Goal: Task Accomplishment & Management: Use online tool/utility

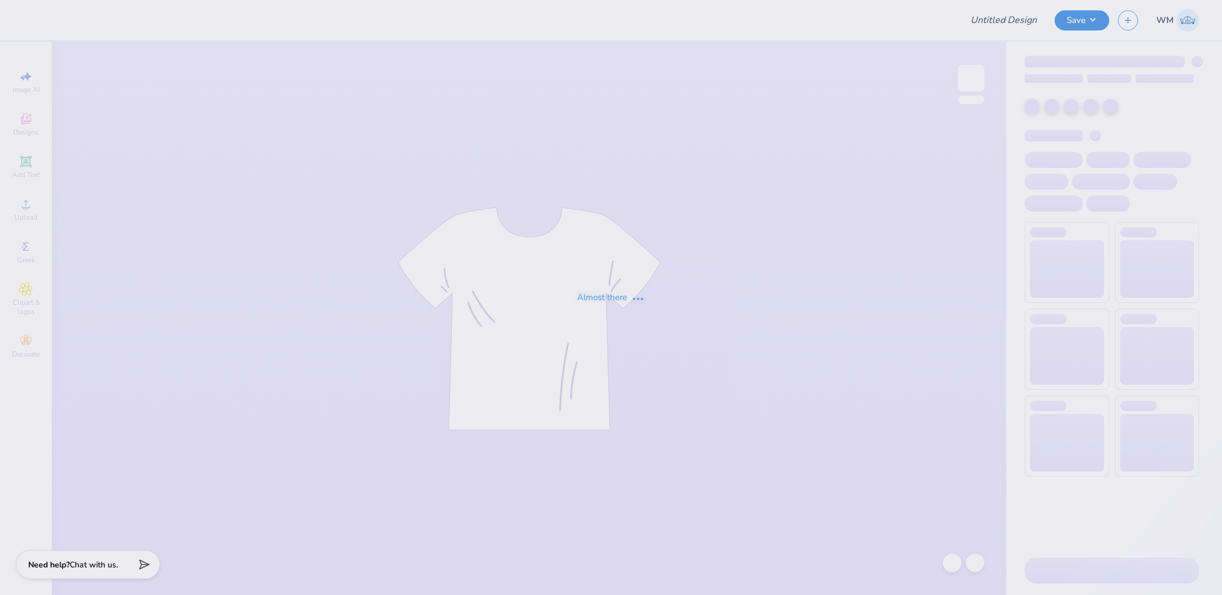
type input "AXO WB Art Team"
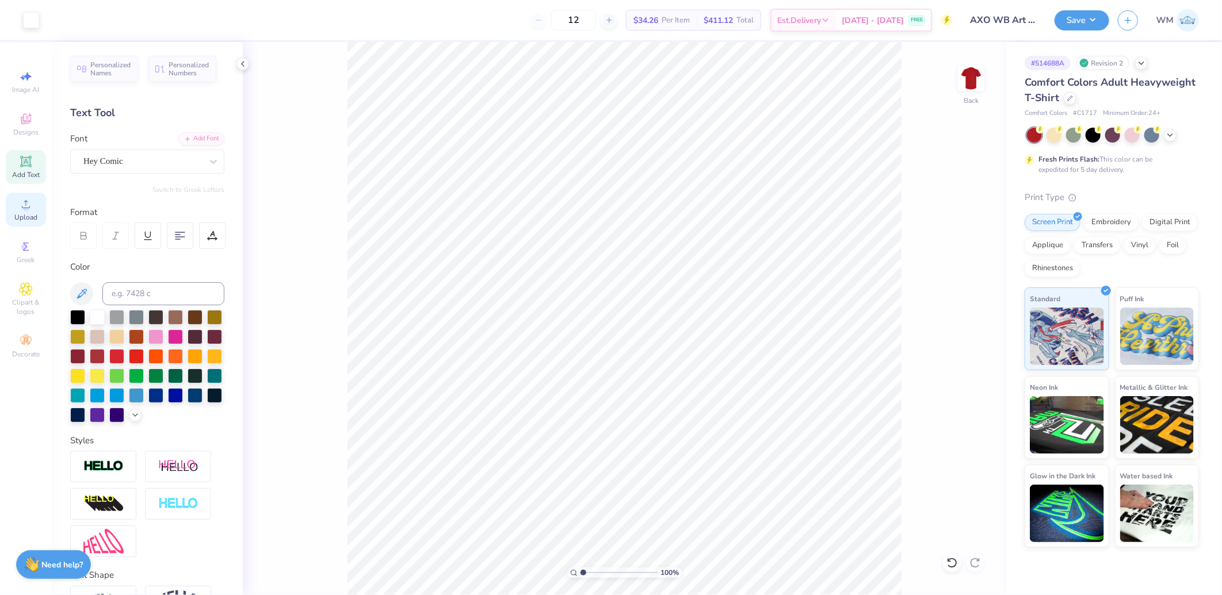
click at [30, 211] on icon at bounding box center [26, 204] width 14 height 14
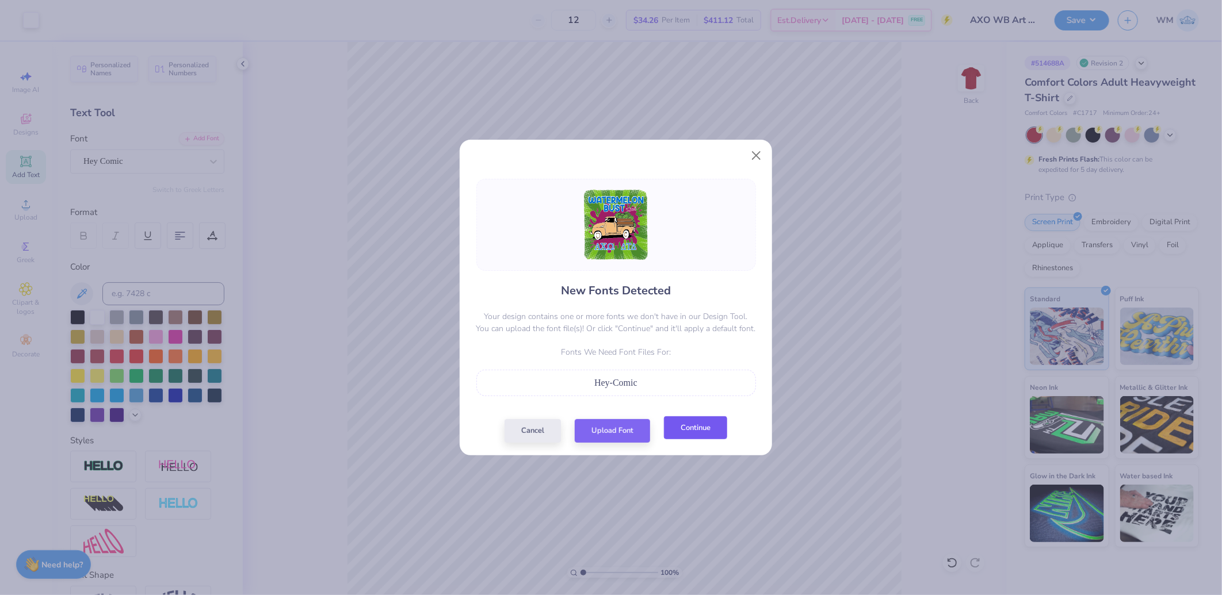
click at [696, 434] on button "Continue" at bounding box center [695, 428] width 63 height 24
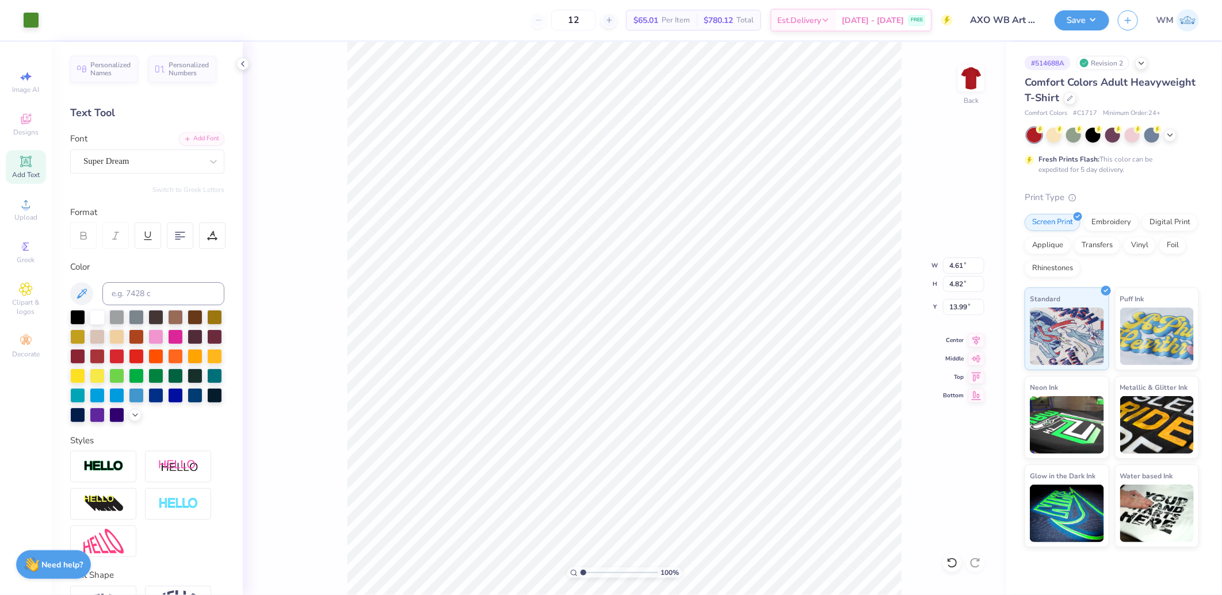
type input "4.61"
type input "4.82"
type input "13.99"
click at [25, 208] on circle at bounding box center [25, 208] width 6 height 6
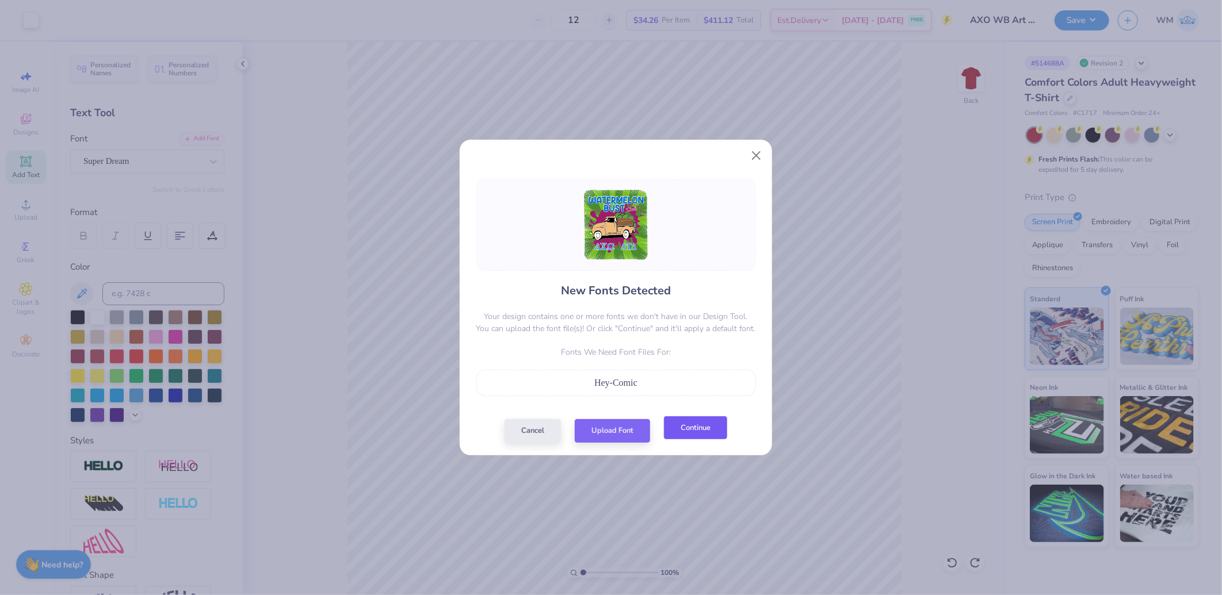
click at [687, 433] on button "Continue" at bounding box center [695, 428] width 63 height 24
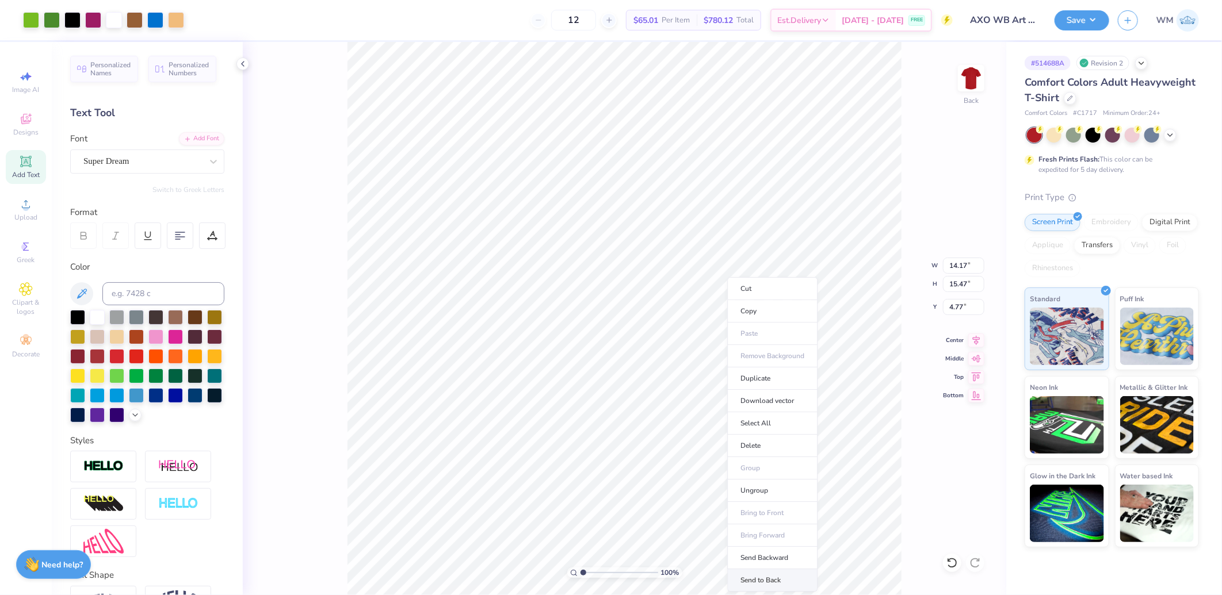
click at [773, 575] on li "Send to Back" at bounding box center [772, 580] width 90 height 22
click at [950, 268] on input "14.17" at bounding box center [963, 266] width 41 height 16
type input "11.00"
type input "12.00"
click at [961, 309] on input "6.50" at bounding box center [963, 307] width 41 height 16
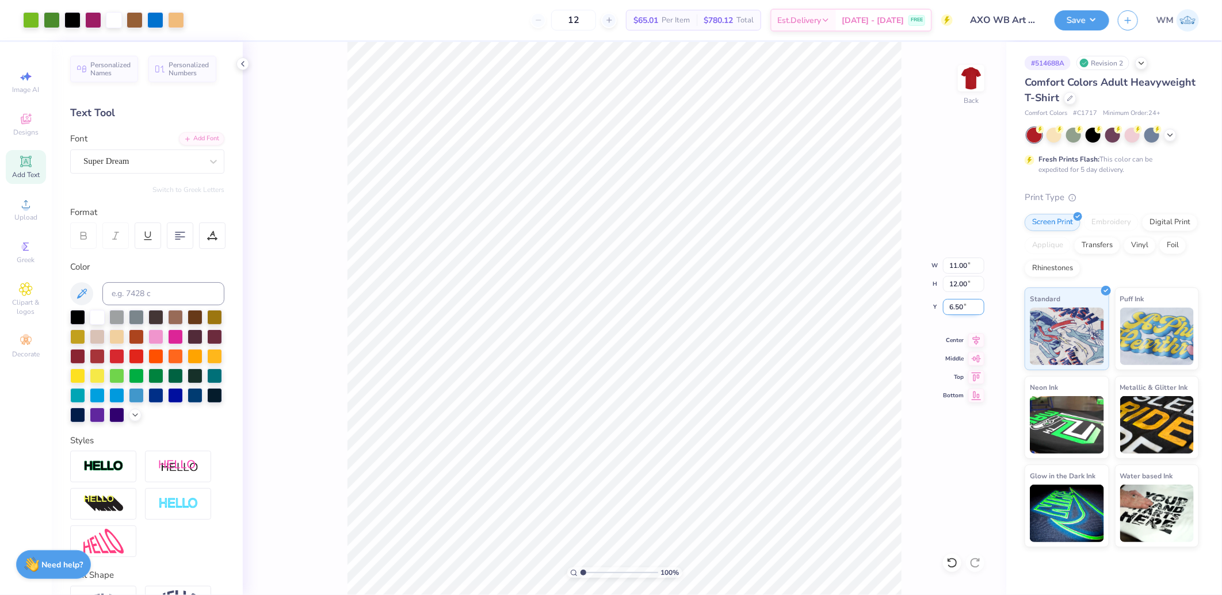
click at [961, 309] on input "6.50" at bounding box center [963, 307] width 41 height 16
type input "3.00"
click at [1096, 25] on button "Save" at bounding box center [1081, 19] width 55 height 20
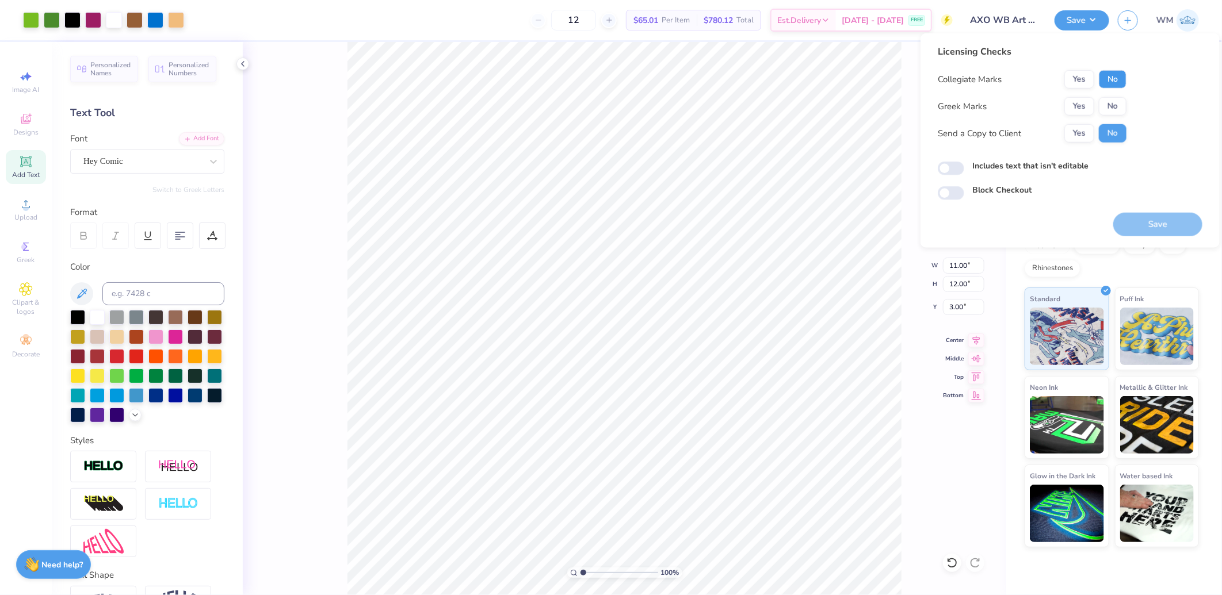
click at [1123, 82] on button "No" at bounding box center [1113, 79] width 28 height 18
click at [1083, 105] on button "Yes" at bounding box center [1079, 106] width 30 height 18
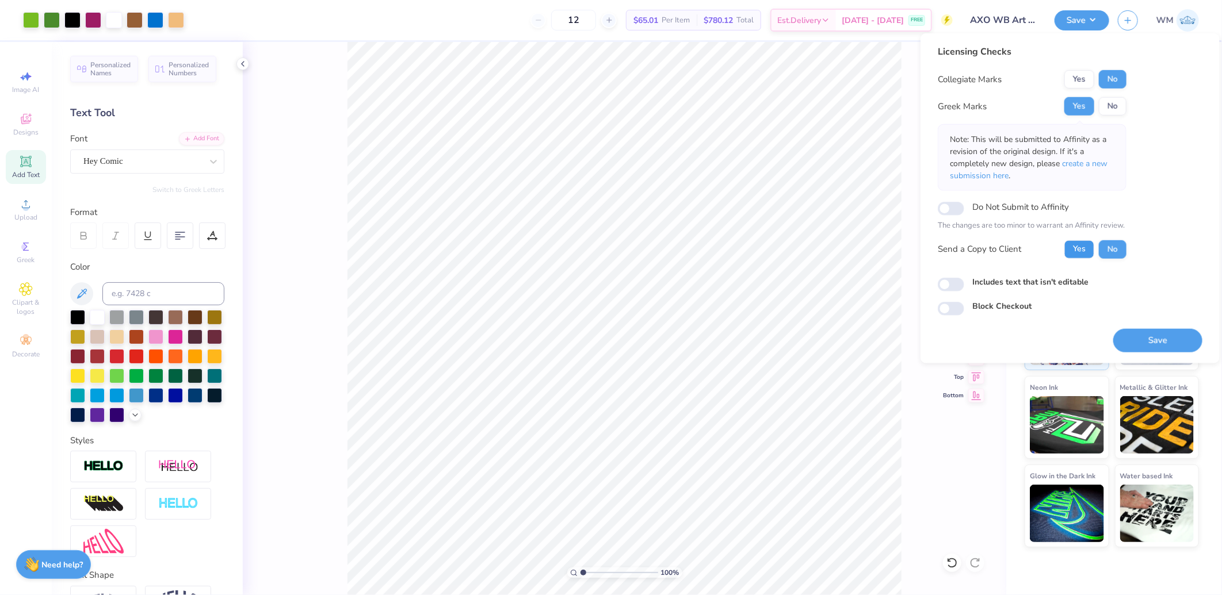
click at [1077, 247] on button "Yes" at bounding box center [1079, 249] width 30 height 18
click at [950, 280] on input "Includes text that isn't editable" at bounding box center [951, 285] width 26 height 14
checkbox input "true"
click at [1154, 339] on button "Save" at bounding box center [1157, 340] width 89 height 24
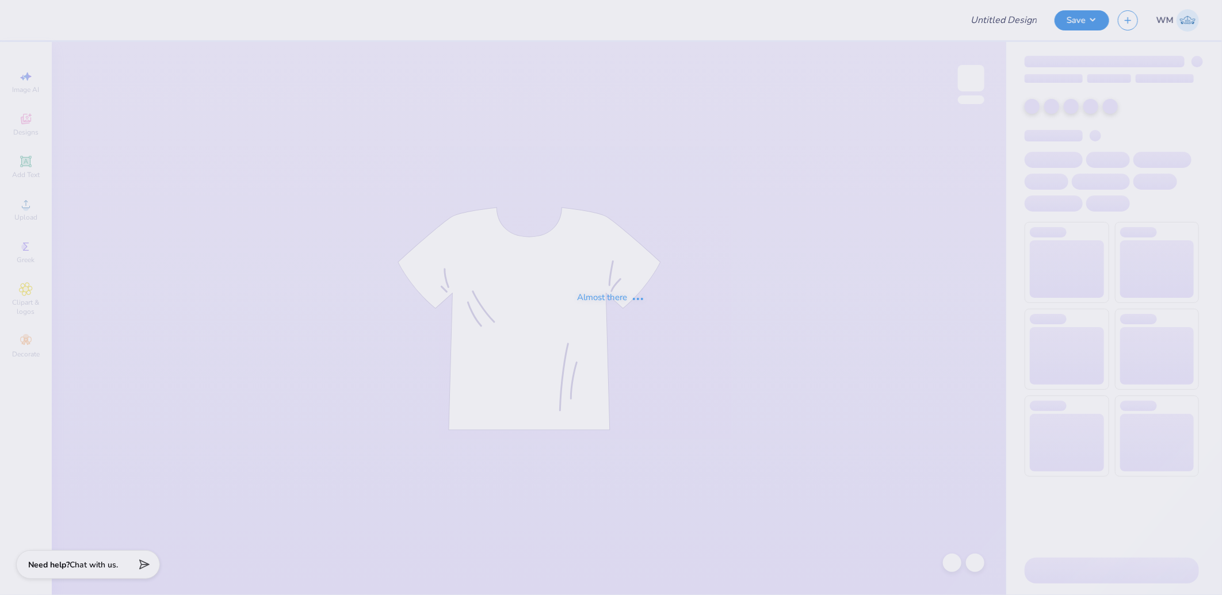
type input "Rockies Option 1"
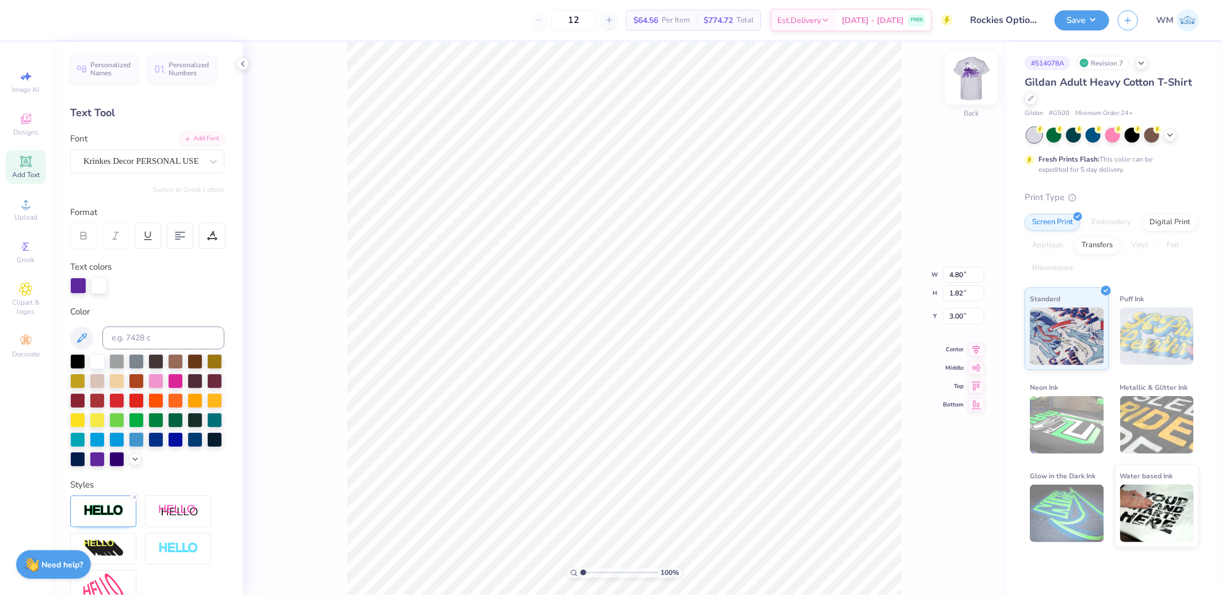
click at [965, 79] on img at bounding box center [971, 78] width 46 height 46
drag, startPoint x: 583, startPoint y: 571, endPoint x: 590, endPoint y: 571, distance: 6.3
type input "1.88"
click at [590, 571] on input "range" at bounding box center [619, 573] width 78 height 10
type input "13.92"
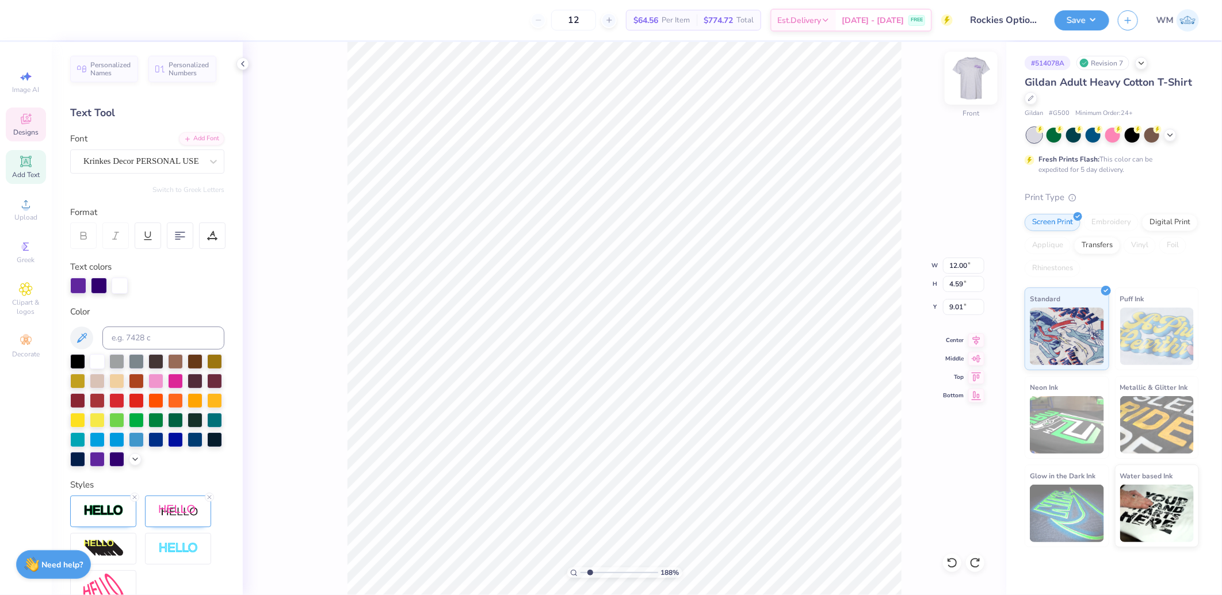
click at [980, 85] on img at bounding box center [971, 78] width 46 height 46
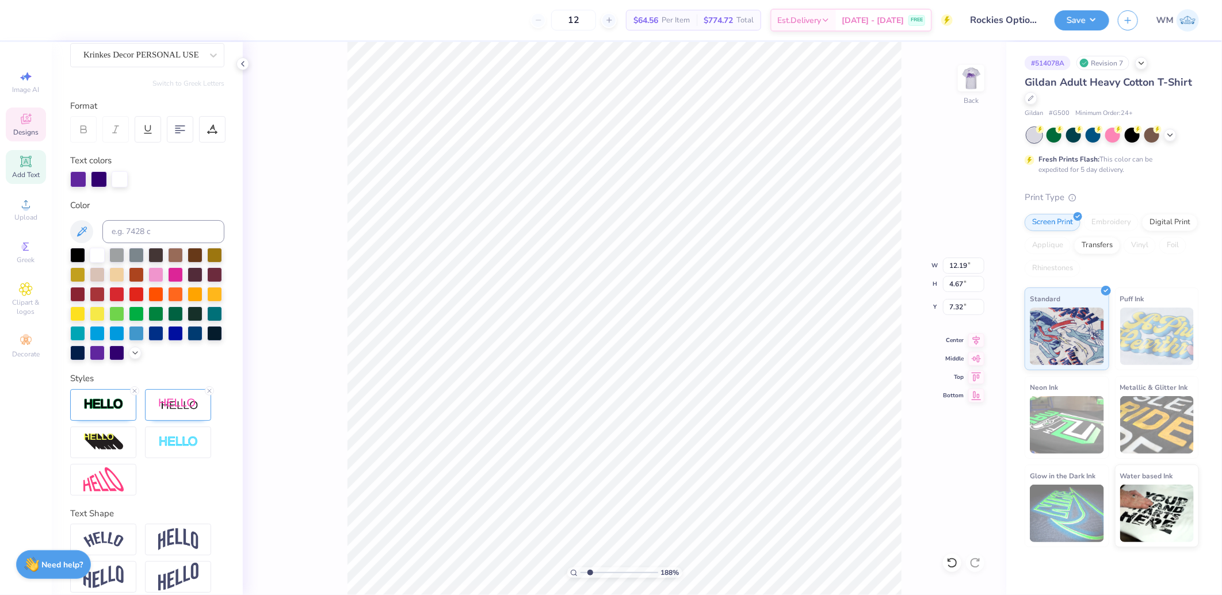
click at [209, 518] on div "Personalized Names Personalized Numbers Text Tool Add Font Font Krinkes Decor P…" at bounding box center [147, 318] width 191 height 553
click at [209, 515] on div "Personalized Names Personalized Numbers Text Tool Add Font Font Krinkes Decor P…" at bounding box center [147, 318] width 191 height 553
click at [209, 395] on icon at bounding box center [209, 391] width 7 height 7
type input "11.88"
type input "4.56"
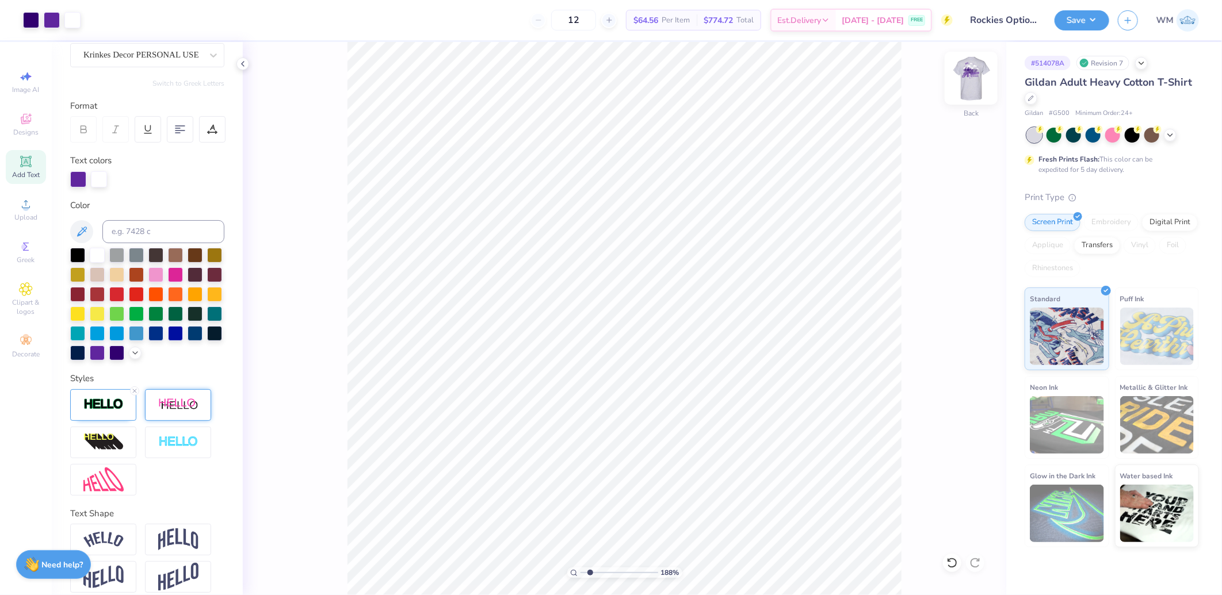
click at [968, 88] on img at bounding box center [971, 78] width 46 height 46
click at [975, 85] on img at bounding box center [971, 78] width 46 height 46
type input "4.80"
type input "1.82"
type input "3.00"
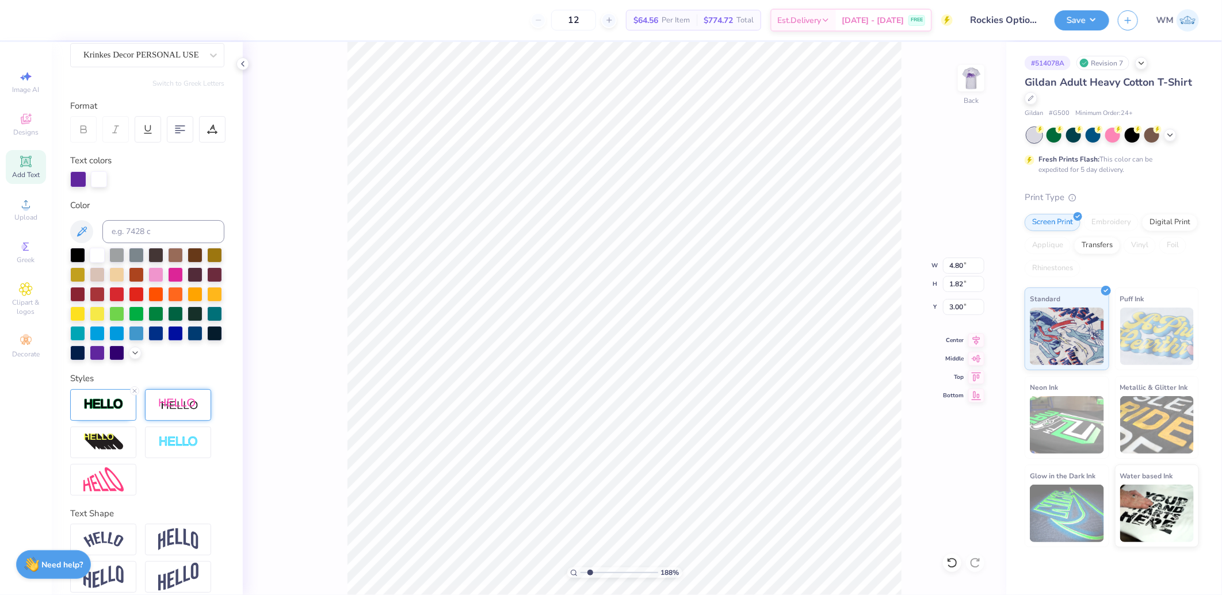
type input "11.88"
type input "4.56"
type input "7.32"
type textarea "Kappa"
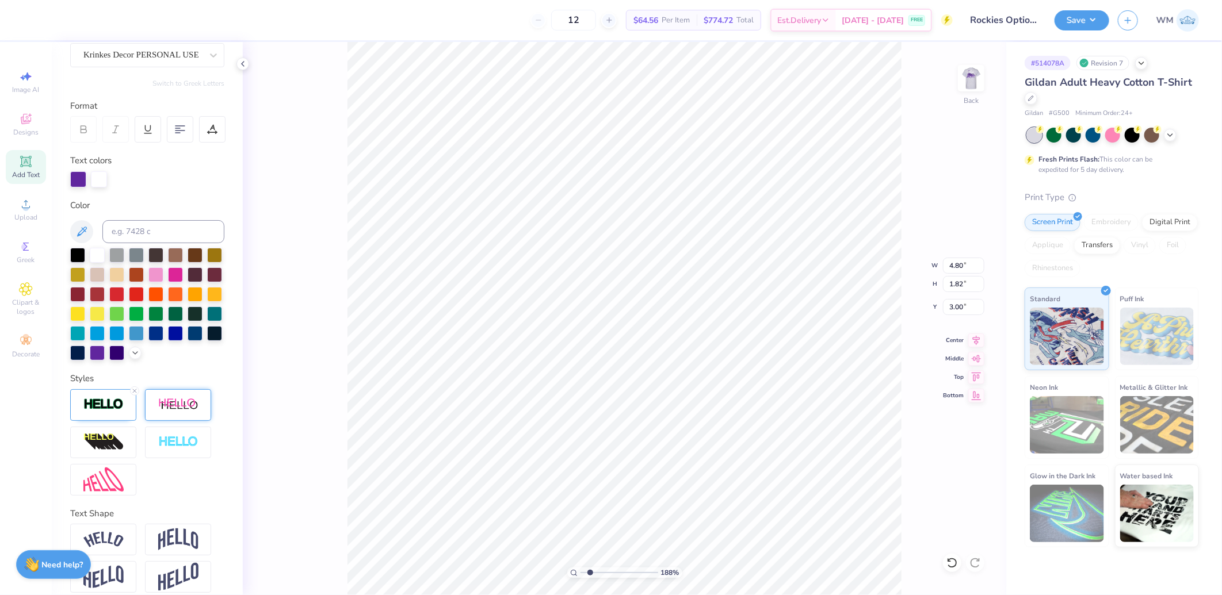
type input "10.63"
type input "4.67"
type input "6.64"
type input "4.90"
type input "2.15"
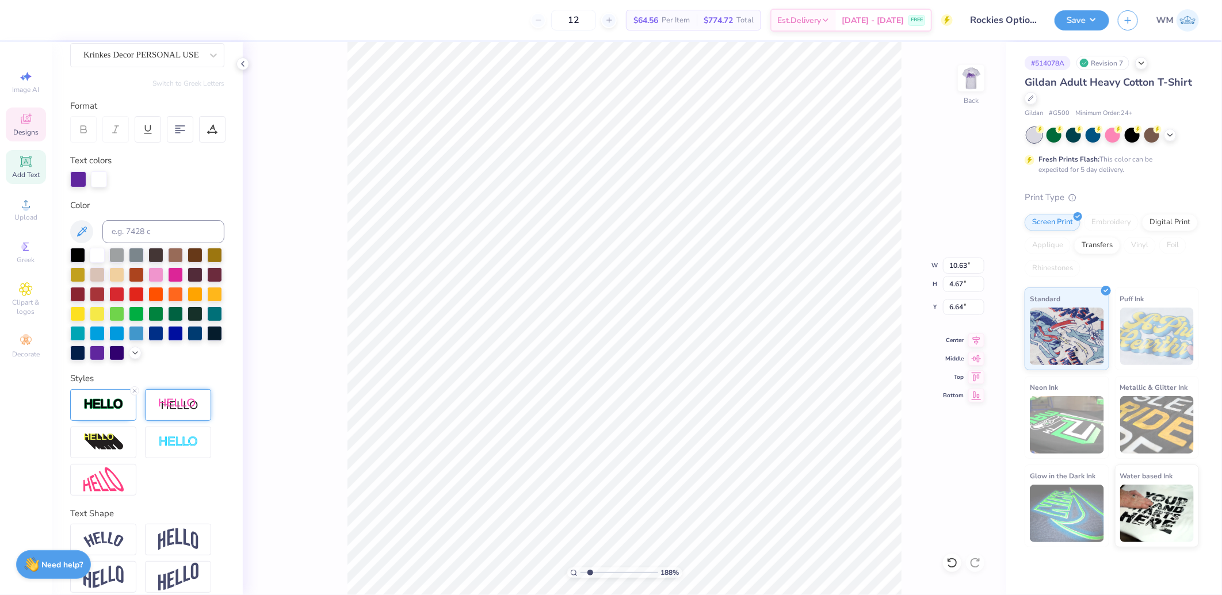
type input "8.42"
type input "6.17"
type input "4.90"
type input "2.15"
type input "8.42"
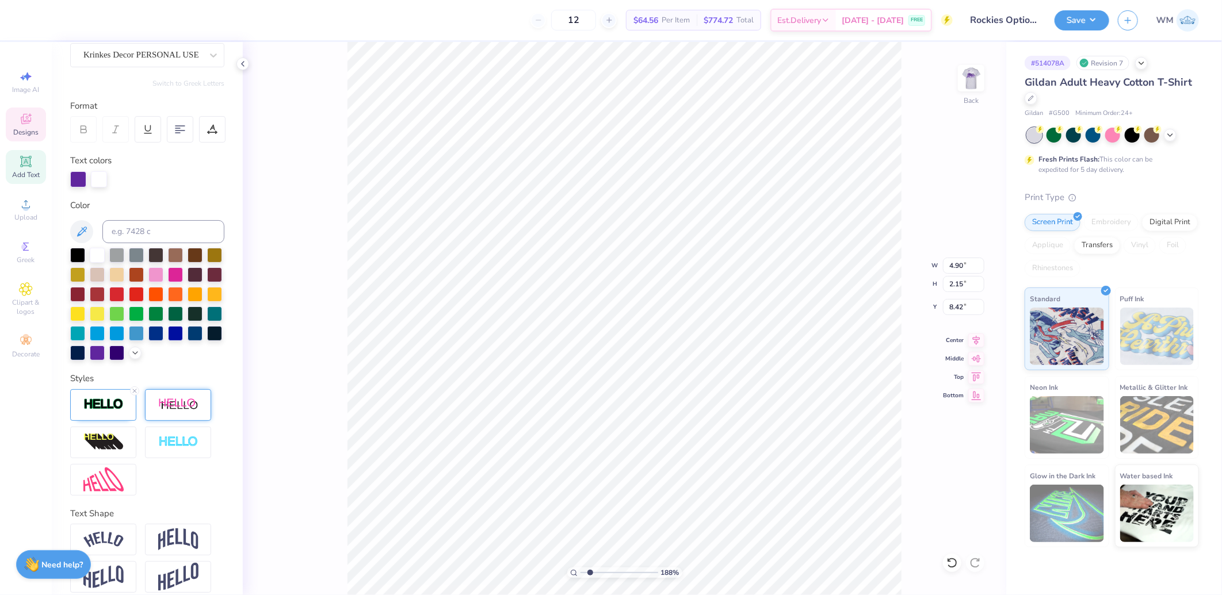
type input "5.15"
type input "2.26"
type input "8.35"
type input "4.80"
type input "1.82"
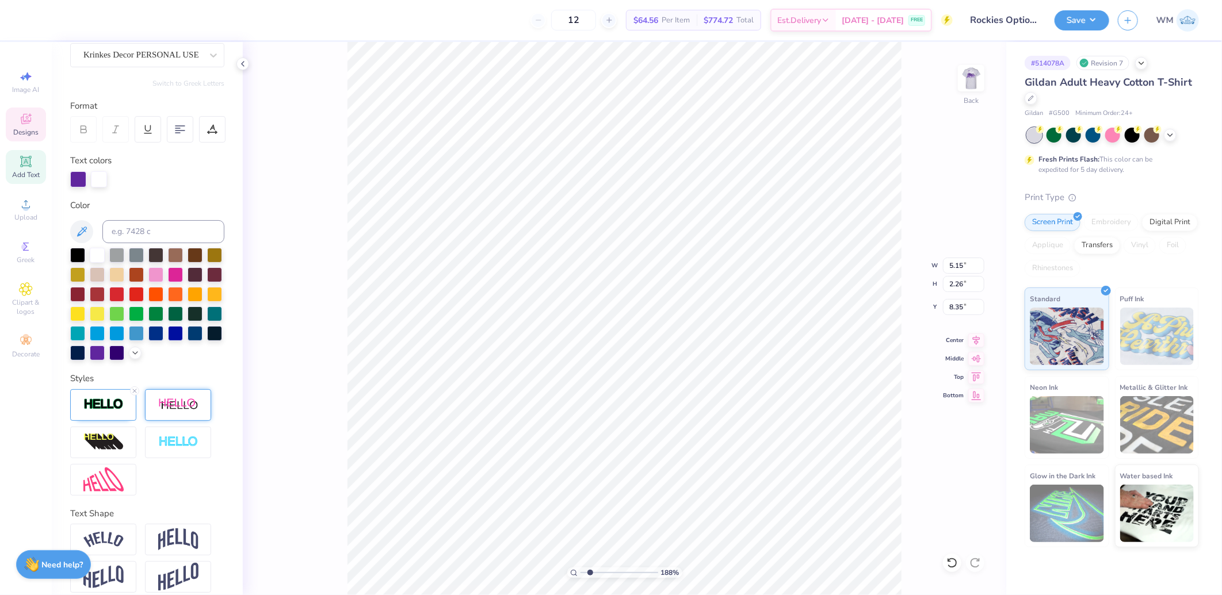
type input "6.17"
type input "2.56"
drag, startPoint x: 591, startPoint y: 571, endPoint x: 625, endPoint y: 566, distance: 34.3
type input "6.43"
click at [625, 568] on input "range" at bounding box center [619, 573] width 78 height 10
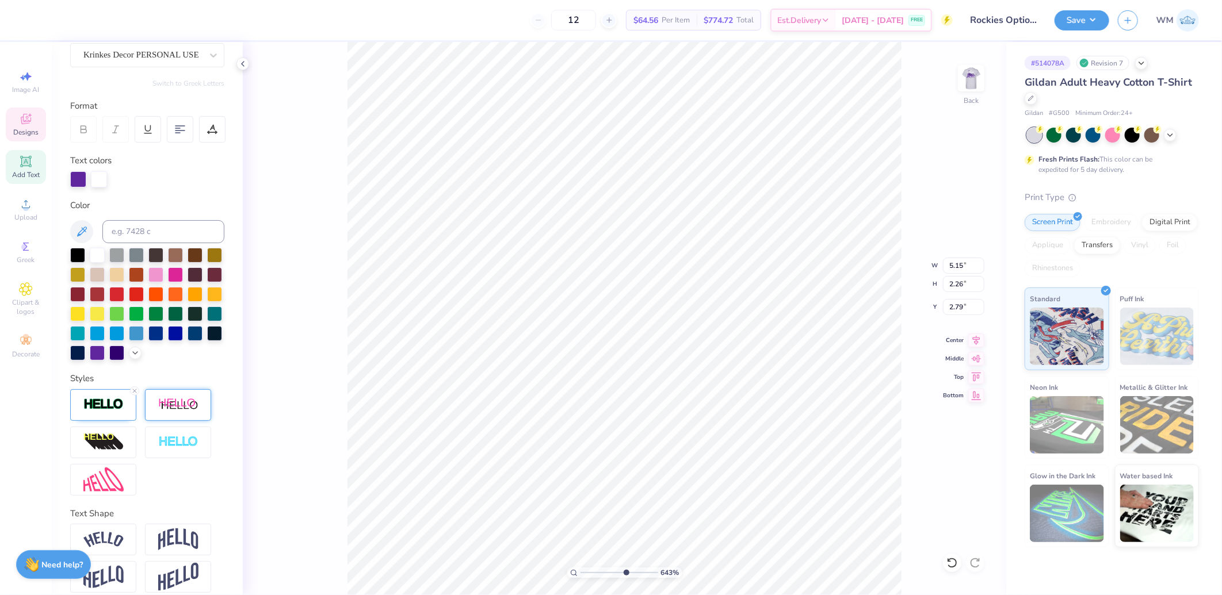
type input "2.79"
click at [574, 572] on icon at bounding box center [573, 572] width 7 height 7
drag, startPoint x: 583, startPoint y: 574, endPoint x: 590, endPoint y: 571, distance: 7.8
click at [586, 575] on input "range" at bounding box center [619, 573] width 78 height 10
drag, startPoint x: 585, startPoint y: 572, endPoint x: 604, endPoint y: 575, distance: 19.2
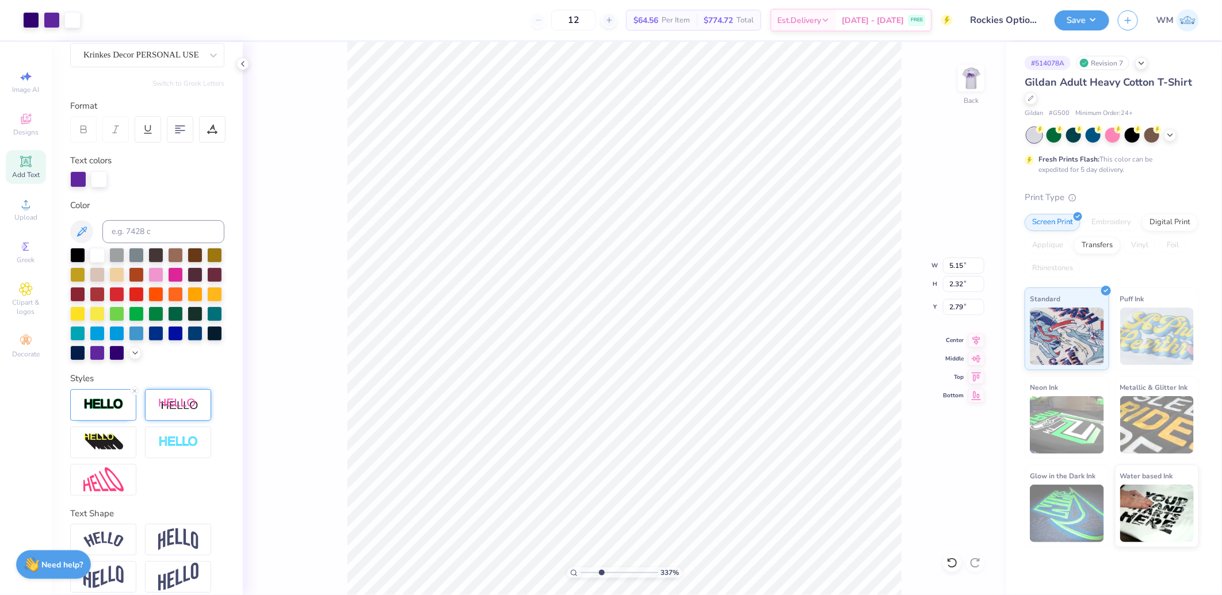
type input "3.54"
click at [602, 576] on input "range" at bounding box center [619, 573] width 78 height 10
click at [969, 259] on input "5.15" at bounding box center [963, 266] width 41 height 16
type input "5.00"
type input "2.20"
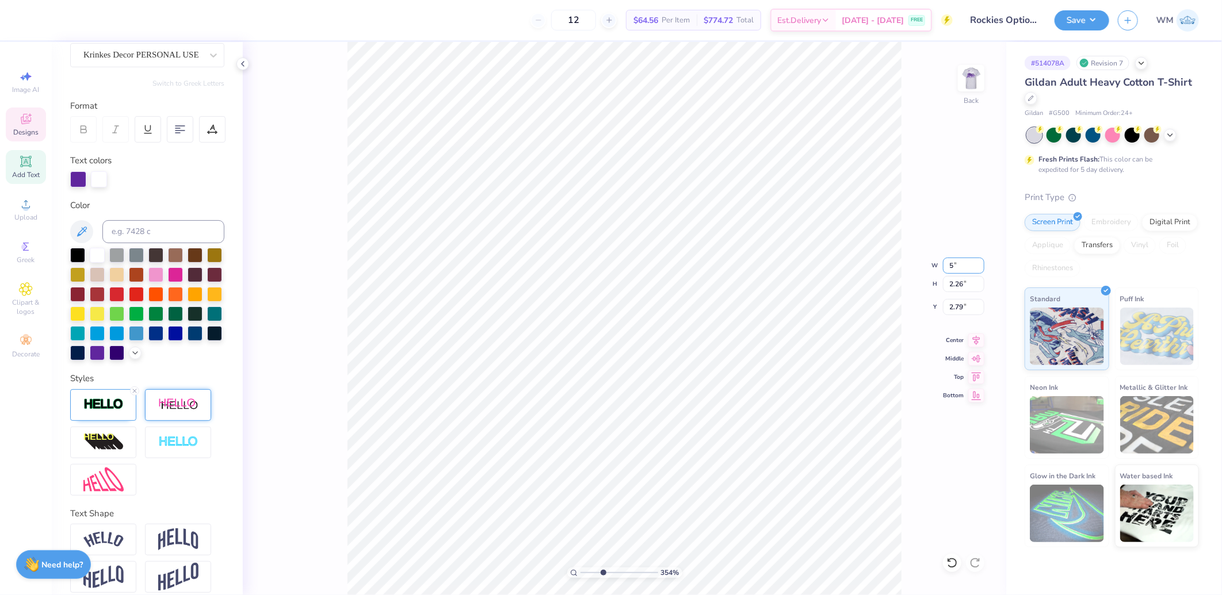
type input "2.82"
click at [907, 446] on div "354 % Back" at bounding box center [624, 318] width 763 height 553
drag, startPoint x: 603, startPoint y: 572, endPoint x: 651, endPoint y: 568, distance: 47.9
click at [642, 576] on input "range" at bounding box center [619, 573] width 78 height 10
click at [574, 571] on circle at bounding box center [573, 572] width 5 height 5
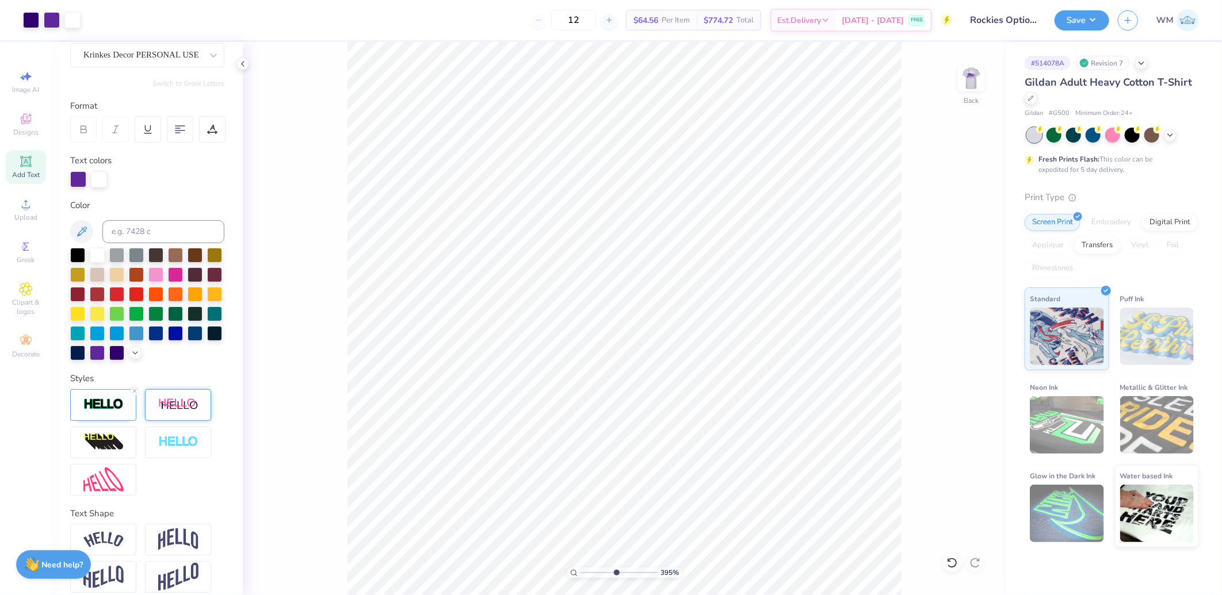
drag, startPoint x: 583, startPoint y: 574, endPoint x: 616, endPoint y: 573, distance: 33.4
type input "5.19"
click at [616, 573] on input "range" at bounding box center [619, 573] width 78 height 10
click at [973, 304] on input "2.82" at bounding box center [963, 307] width 41 height 16
type input "3.00"
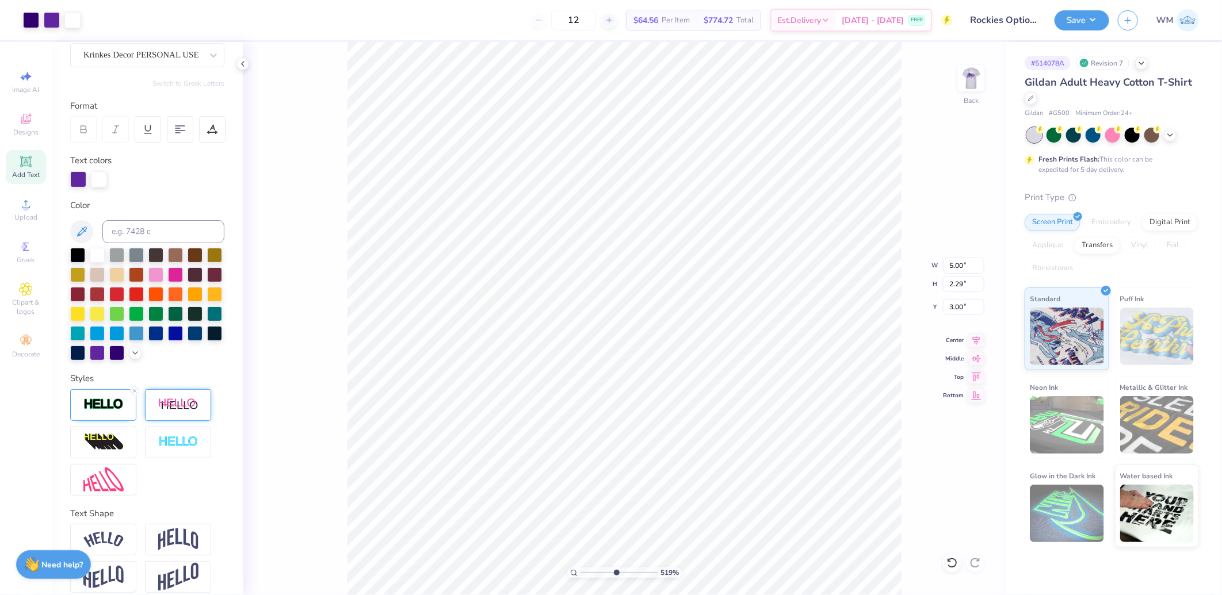
click at [578, 572] on div "519 %" at bounding box center [624, 573] width 115 height 10
click at [573, 572] on icon at bounding box center [573, 572] width 7 height 7
click at [969, 77] on img at bounding box center [971, 78] width 46 height 46
click at [976, 340] on icon at bounding box center [976, 339] width 7 height 10
drag, startPoint x: 584, startPoint y: 571, endPoint x: 595, endPoint y: 575, distance: 11.1
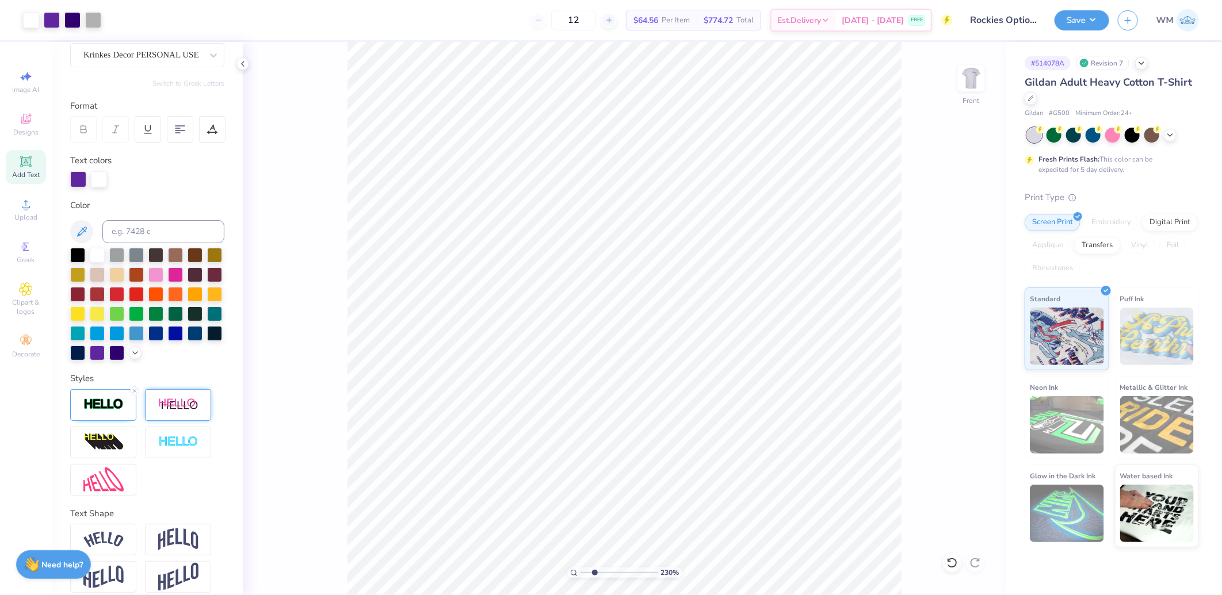
type input "2.55"
click at [595, 575] on input "range" at bounding box center [619, 573] width 78 height 10
type textarea "SENIORS"
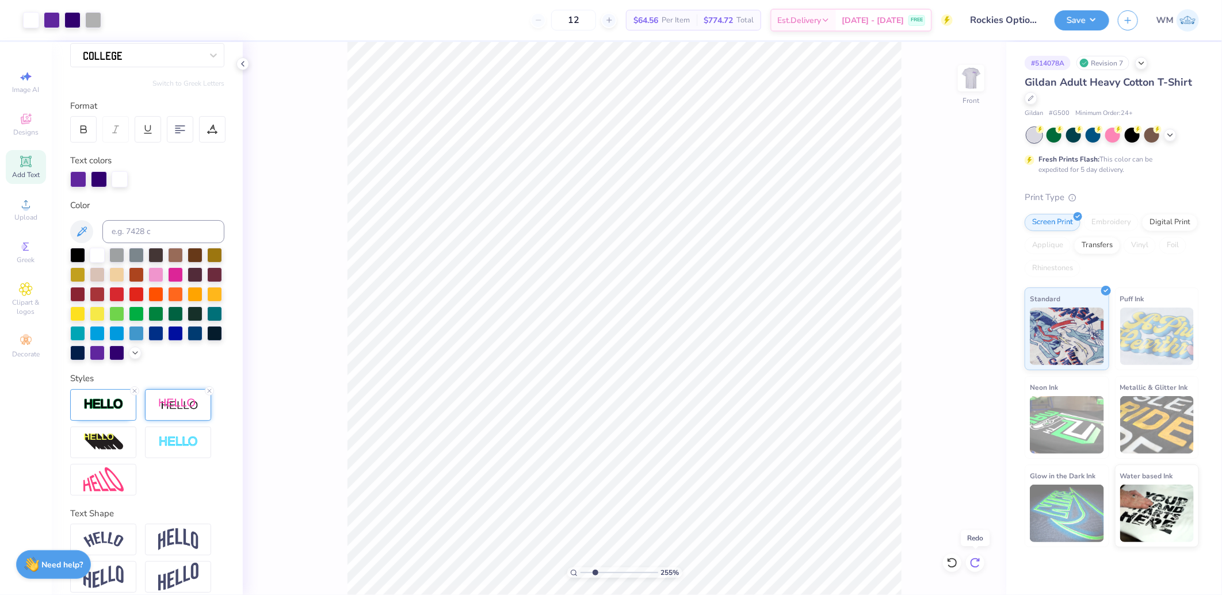
click at [979, 565] on icon at bounding box center [975, 563] width 12 height 12
type input "12.09"
type input "4.73"
type input "1.01"
click at [209, 129] on icon at bounding box center [212, 129] width 10 height 10
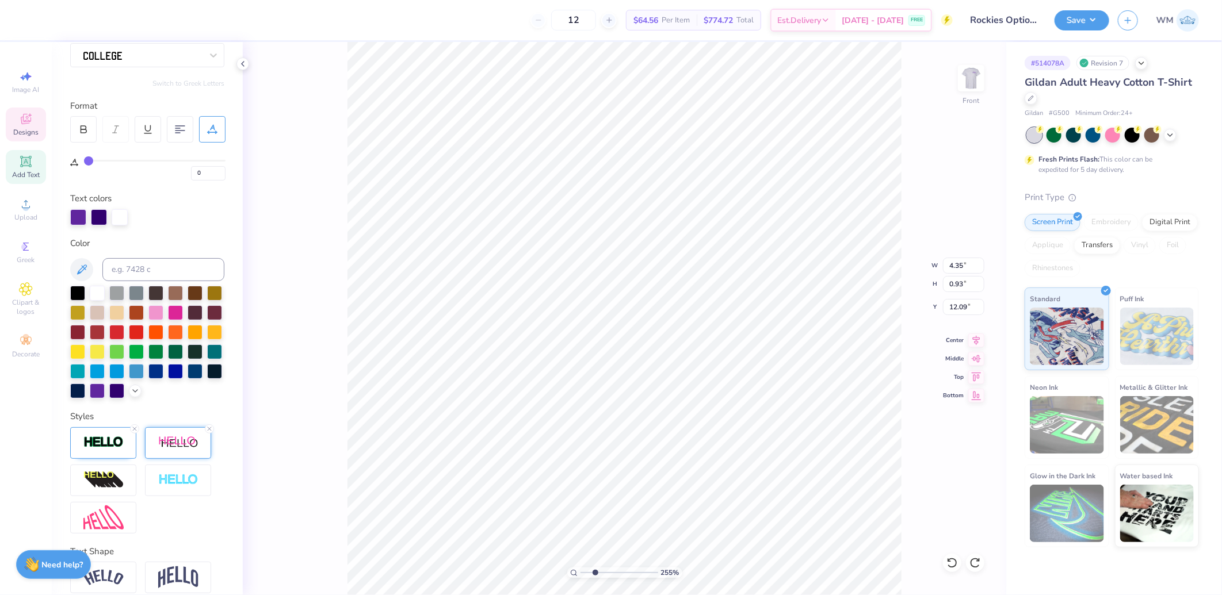
type input "1"
type input "2"
type input "3"
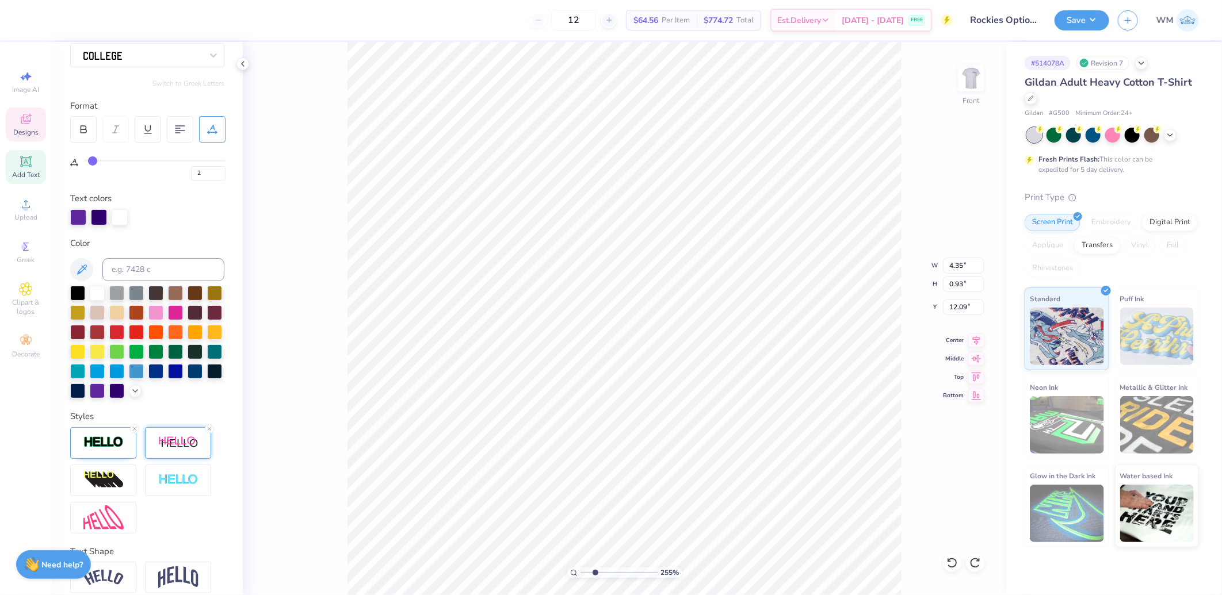
type input "3"
type input "4"
type input "5"
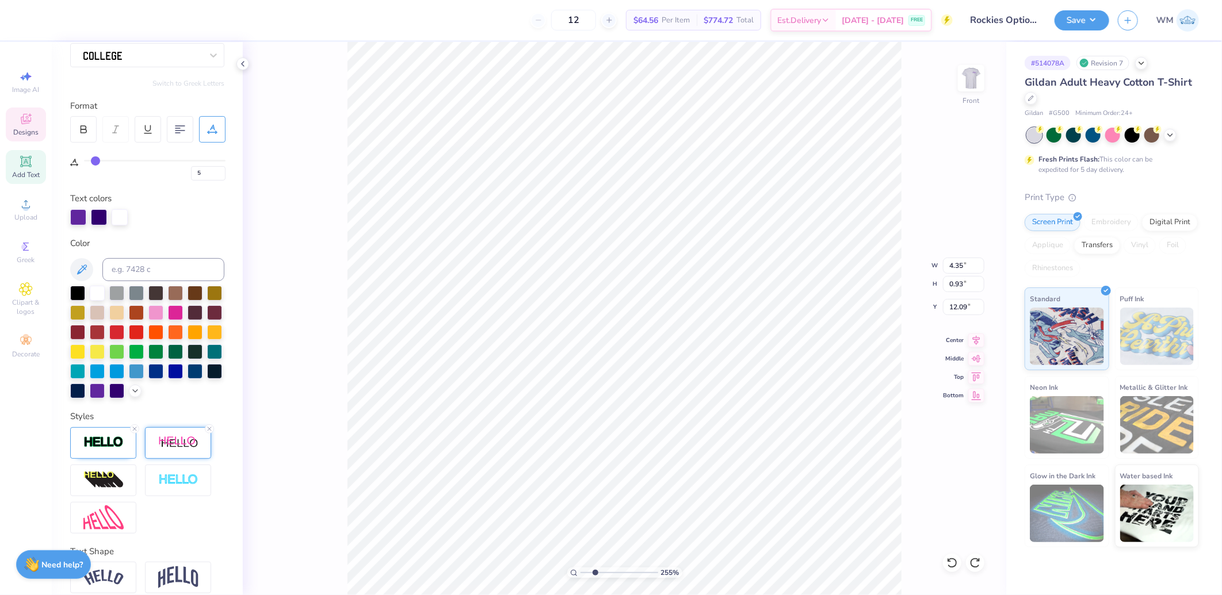
type input "6"
type input "7"
drag, startPoint x: 89, startPoint y: 159, endPoint x: 98, endPoint y: 159, distance: 9.8
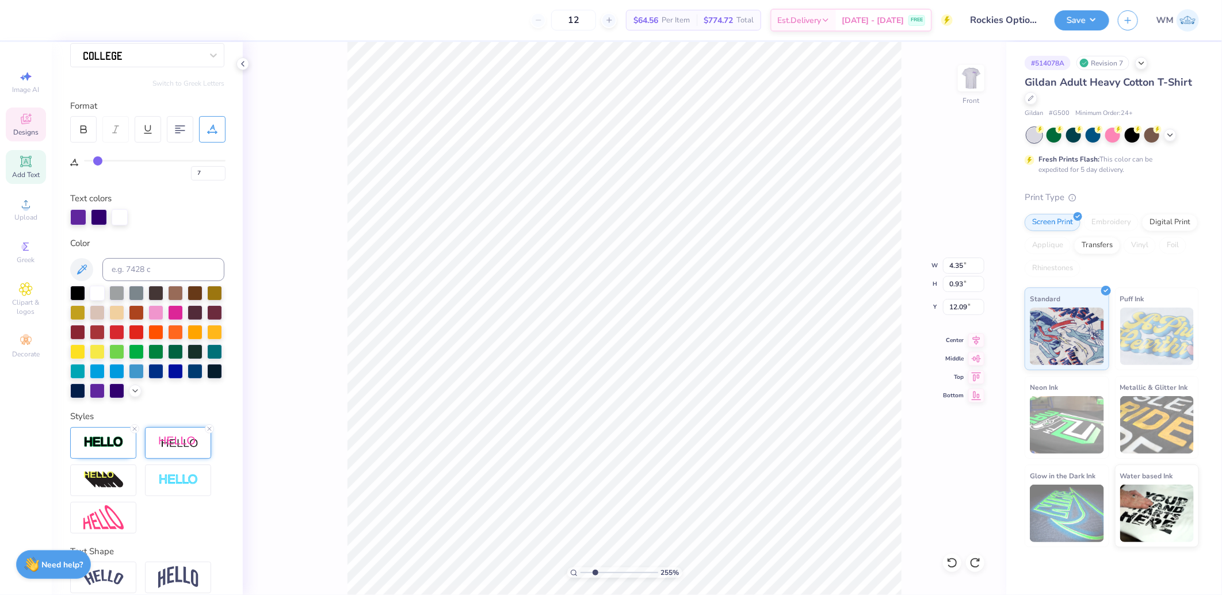
type input "7"
click at [98, 160] on input "range" at bounding box center [155, 161] width 142 height 2
type input "4.88"
type input "11.97"
type input "8"
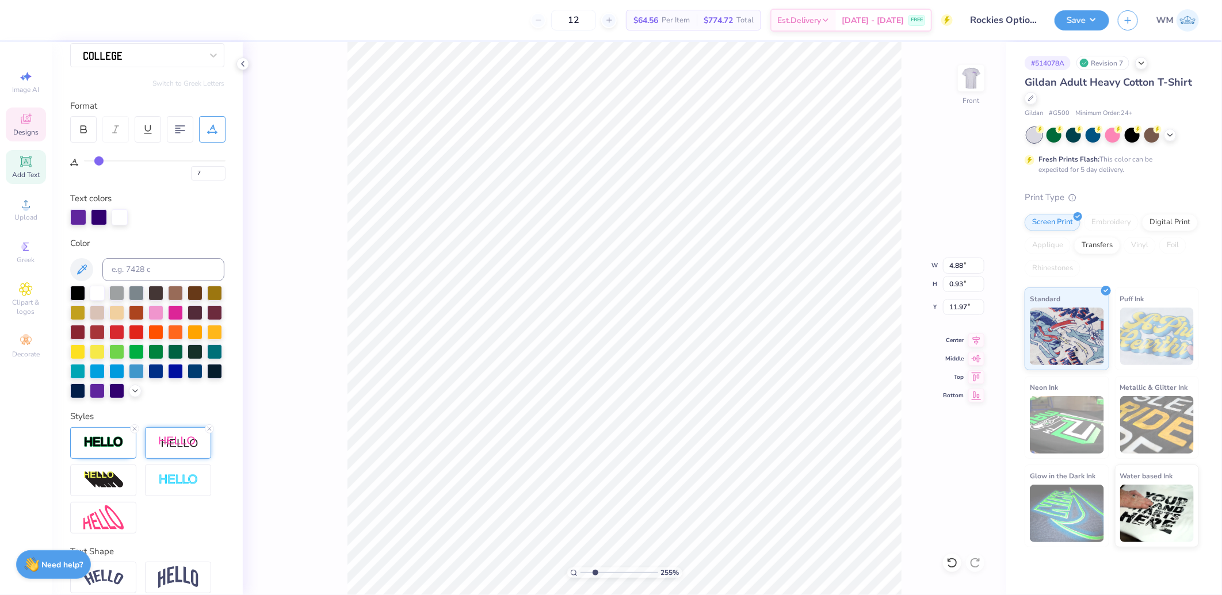
type input "8"
type input "9"
type input "10"
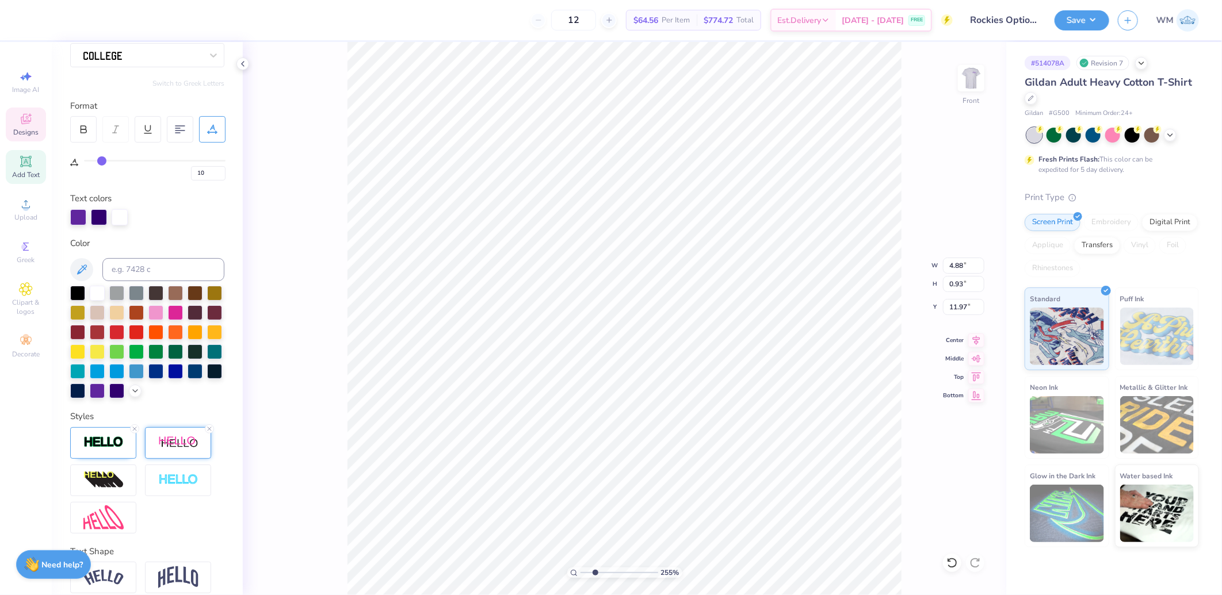
type input "11"
type input "12"
type input "13"
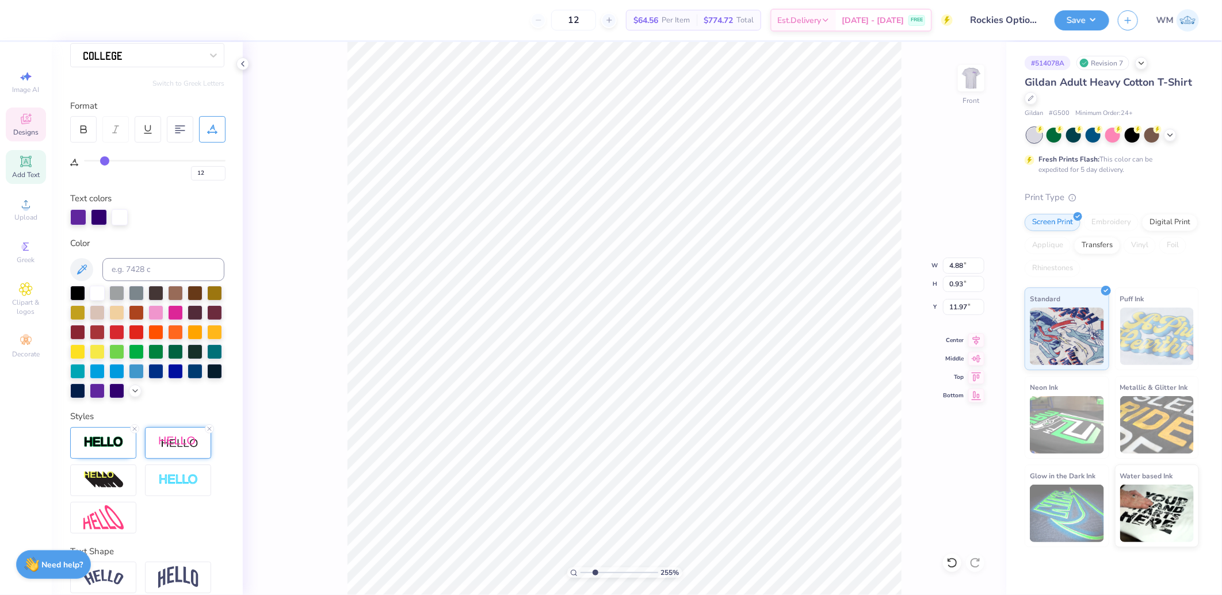
type input "13"
type input "14"
type input "15"
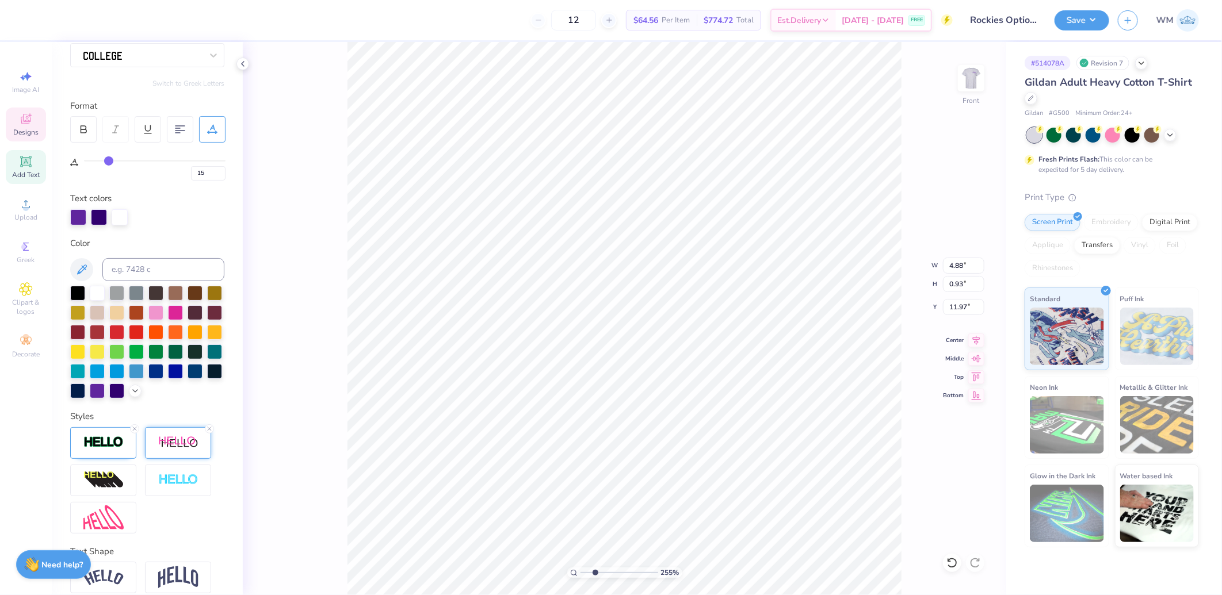
drag, startPoint x: 98, startPoint y: 159, endPoint x: 108, endPoint y: 159, distance: 9.2
type input "15"
click at [108, 160] on input "range" at bounding box center [155, 161] width 142 height 2
type input "5.49"
click at [570, 573] on icon at bounding box center [573, 572] width 7 height 7
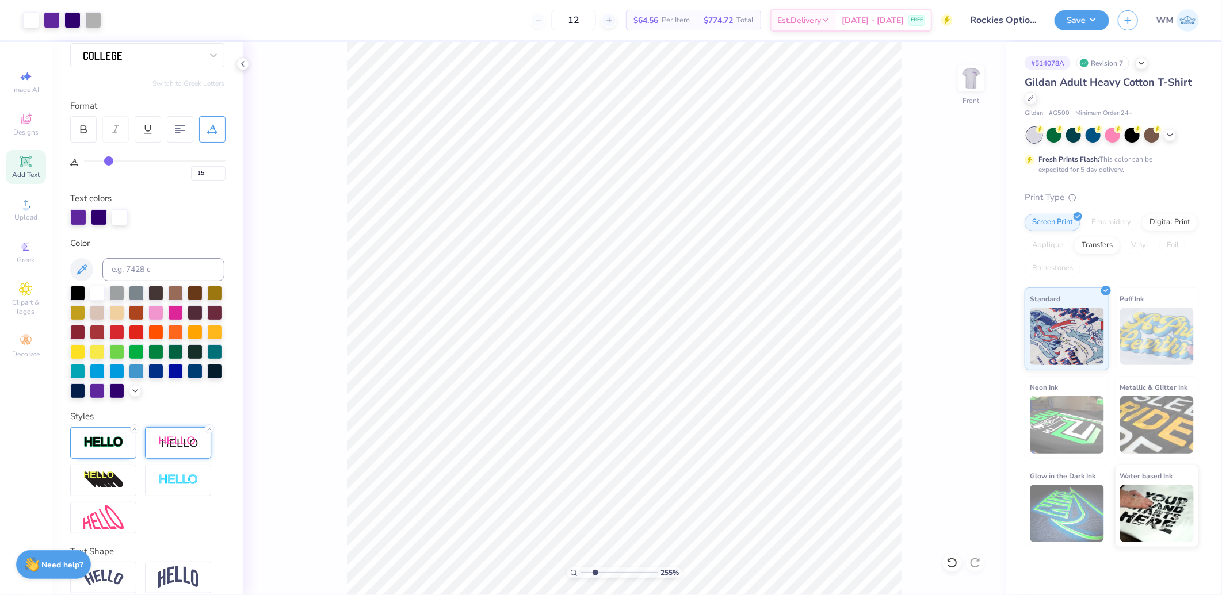
type input "1"
click at [961, 306] on input "2.87" at bounding box center [963, 307] width 41 height 16
type input "3.00"
click at [1096, 14] on button "Save" at bounding box center [1081, 19] width 55 height 20
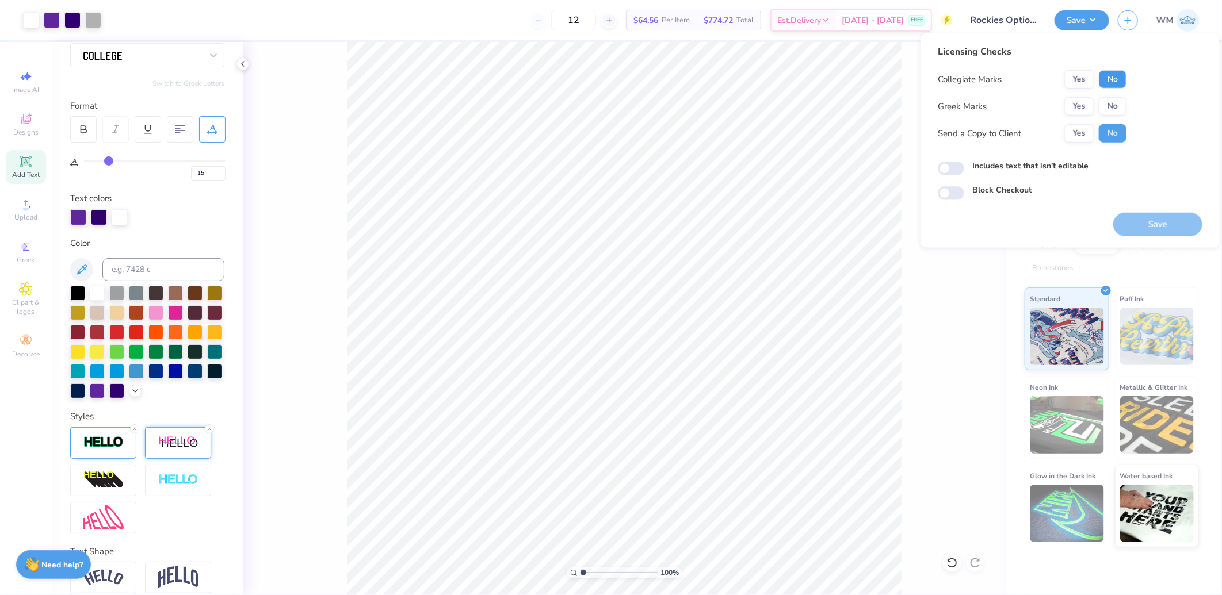
click at [1119, 81] on button "No" at bounding box center [1113, 79] width 28 height 18
click at [1080, 106] on button "Yes" at bounding box center [1079, 106] width 30 height 18
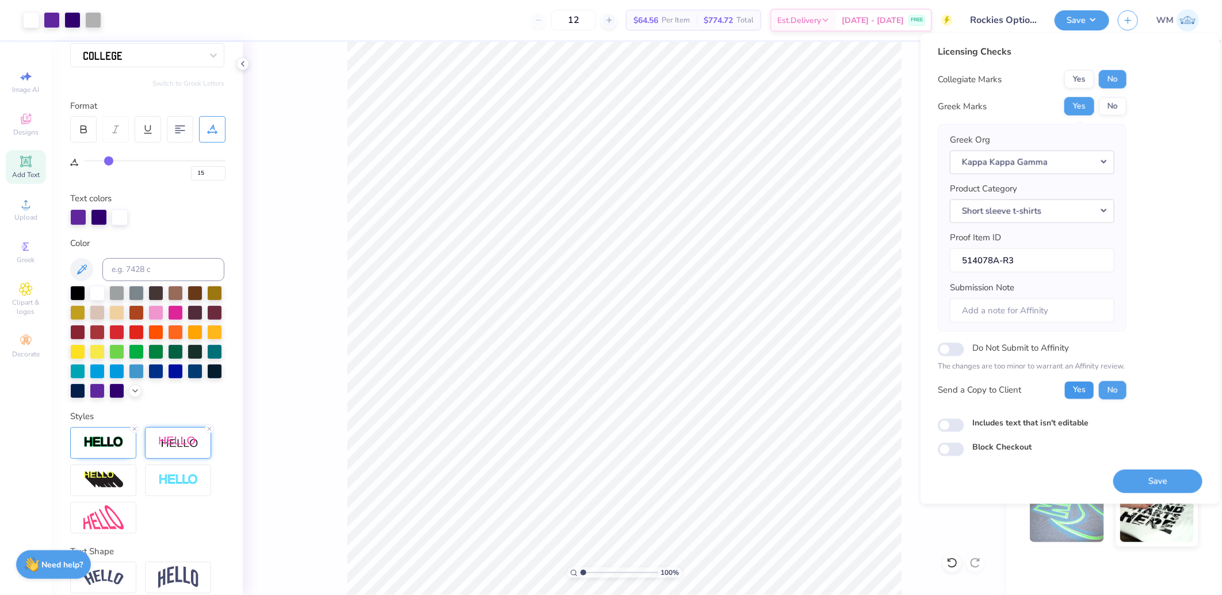
click at [1077, 392] on button "Yes" at bounding box center [1079, 390] width 30 height 18
click at [1157, 483] on button "Save" at bounding box center [1157, 481] width 89 height 24
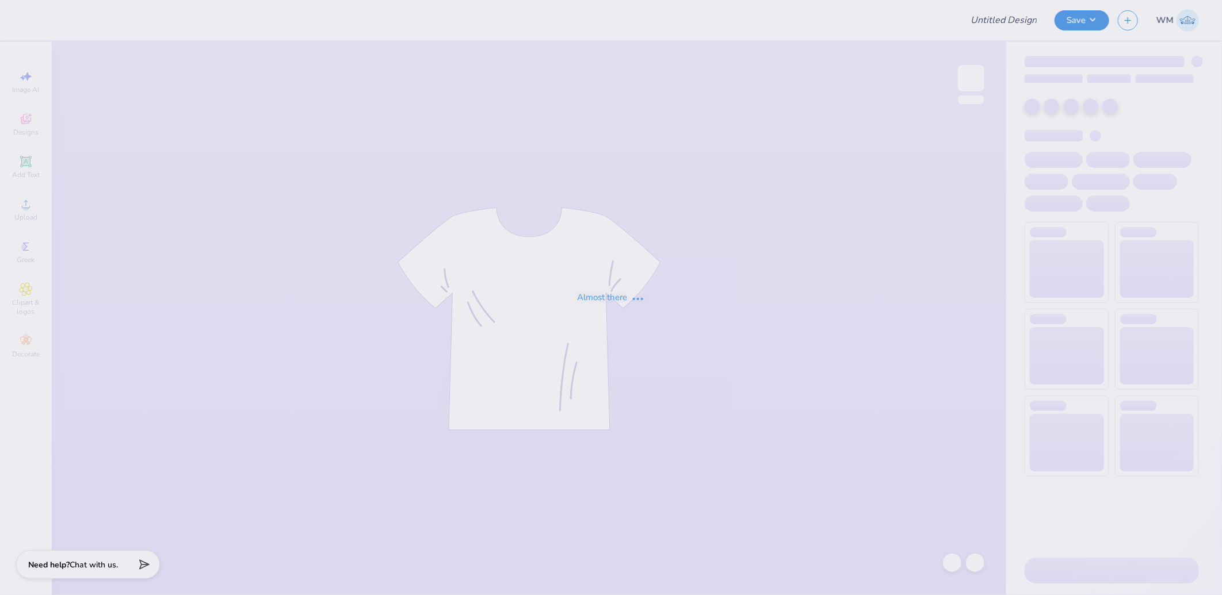
type input "Zeta blanket"
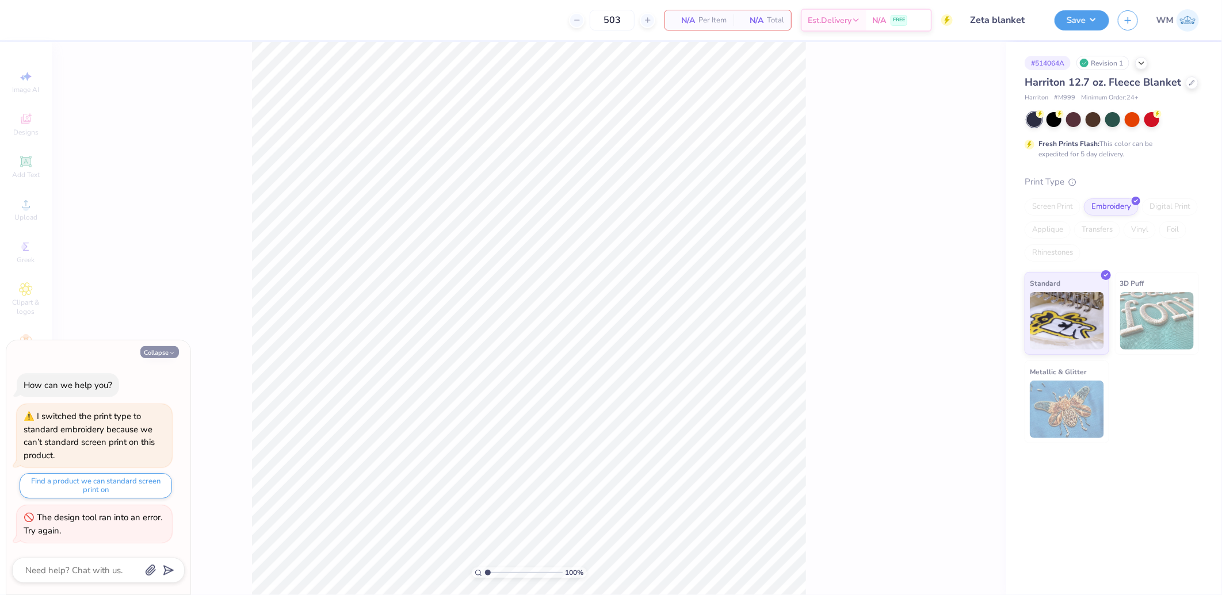
click at [167, 354] on button "Collapse" at bounding box center [159, 352] width 39 height 12
type textarea "x"
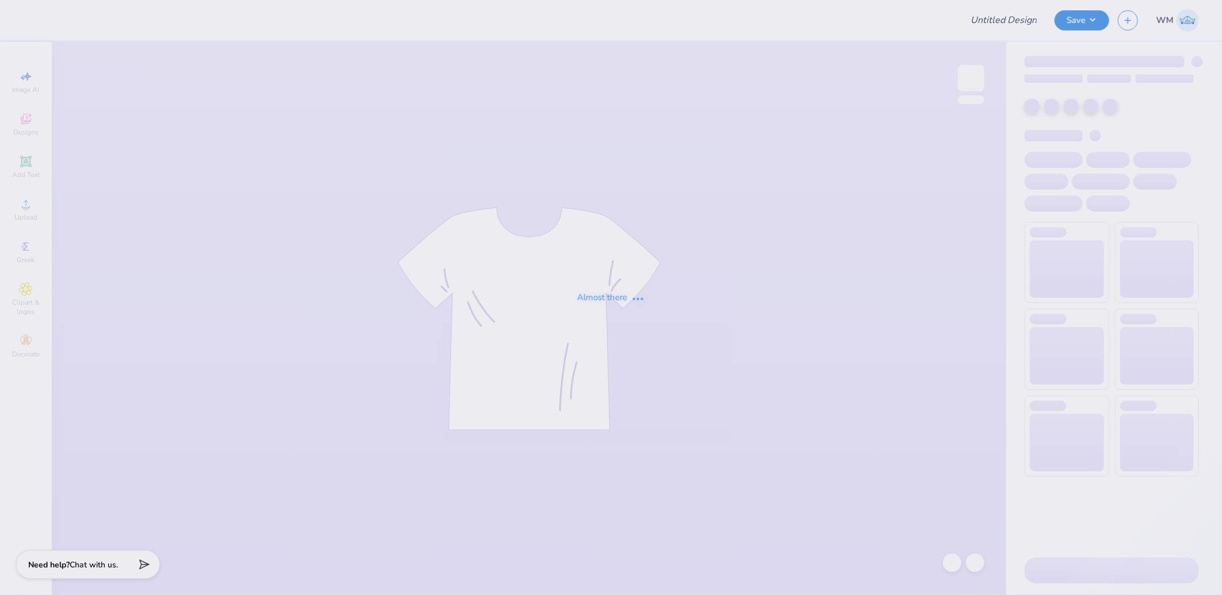
type input "Zeta blanket"
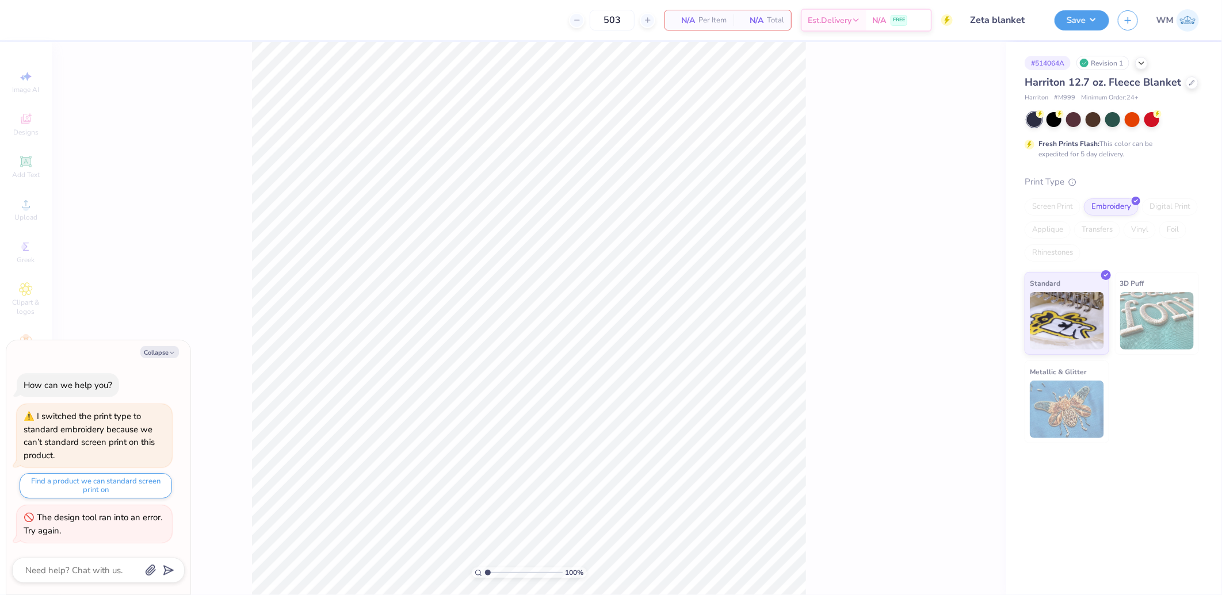
click at [152, 354] on button "Collapse" at bounding box center [159, 352] width 39 height 12
type textarea "x"
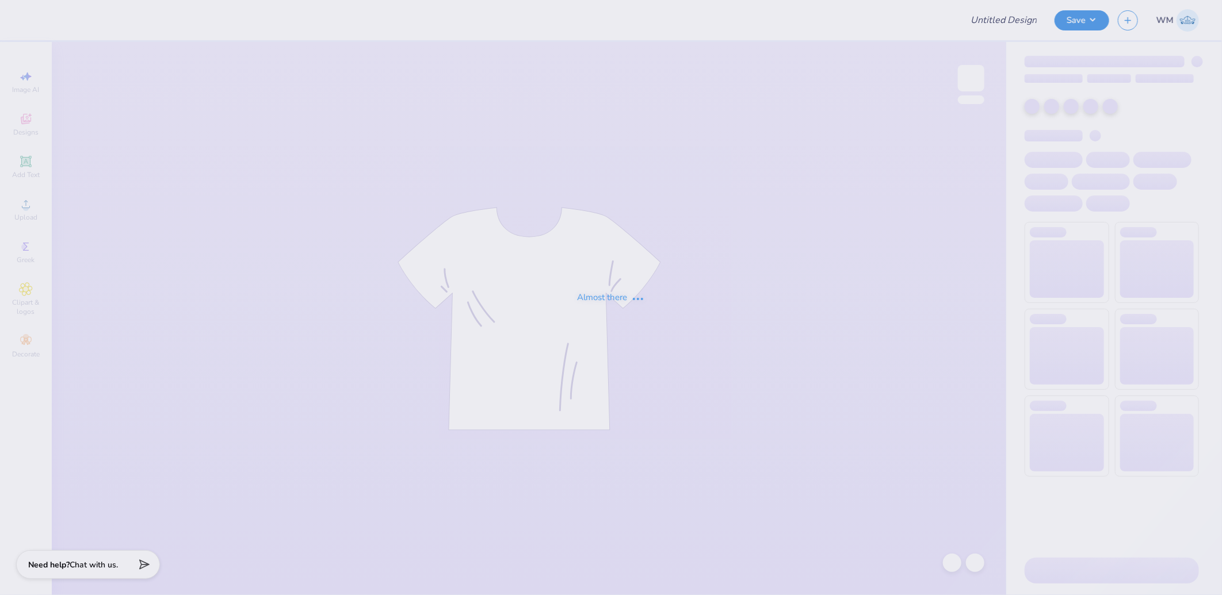
type input "Zeta blanket"
